Goal: Unclear

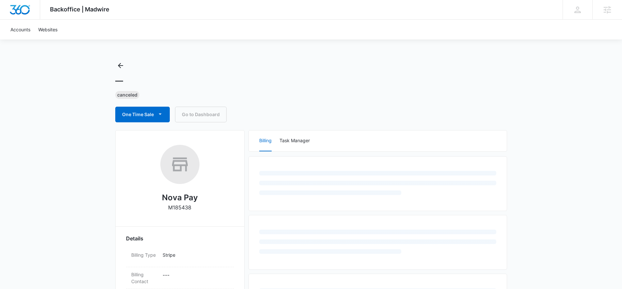
select select "US"
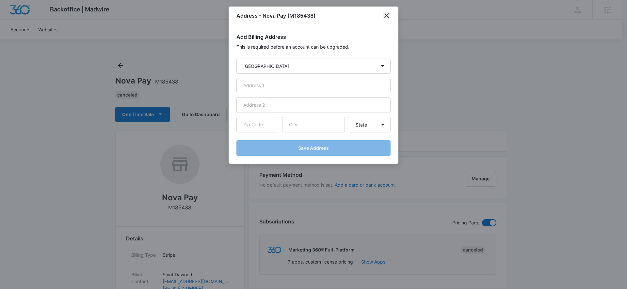
click at [386, 13] on icon "close" at bounding box center [387, 16] width 8 height 8
